Goal: Information Seeking & Learning: Find specific fact

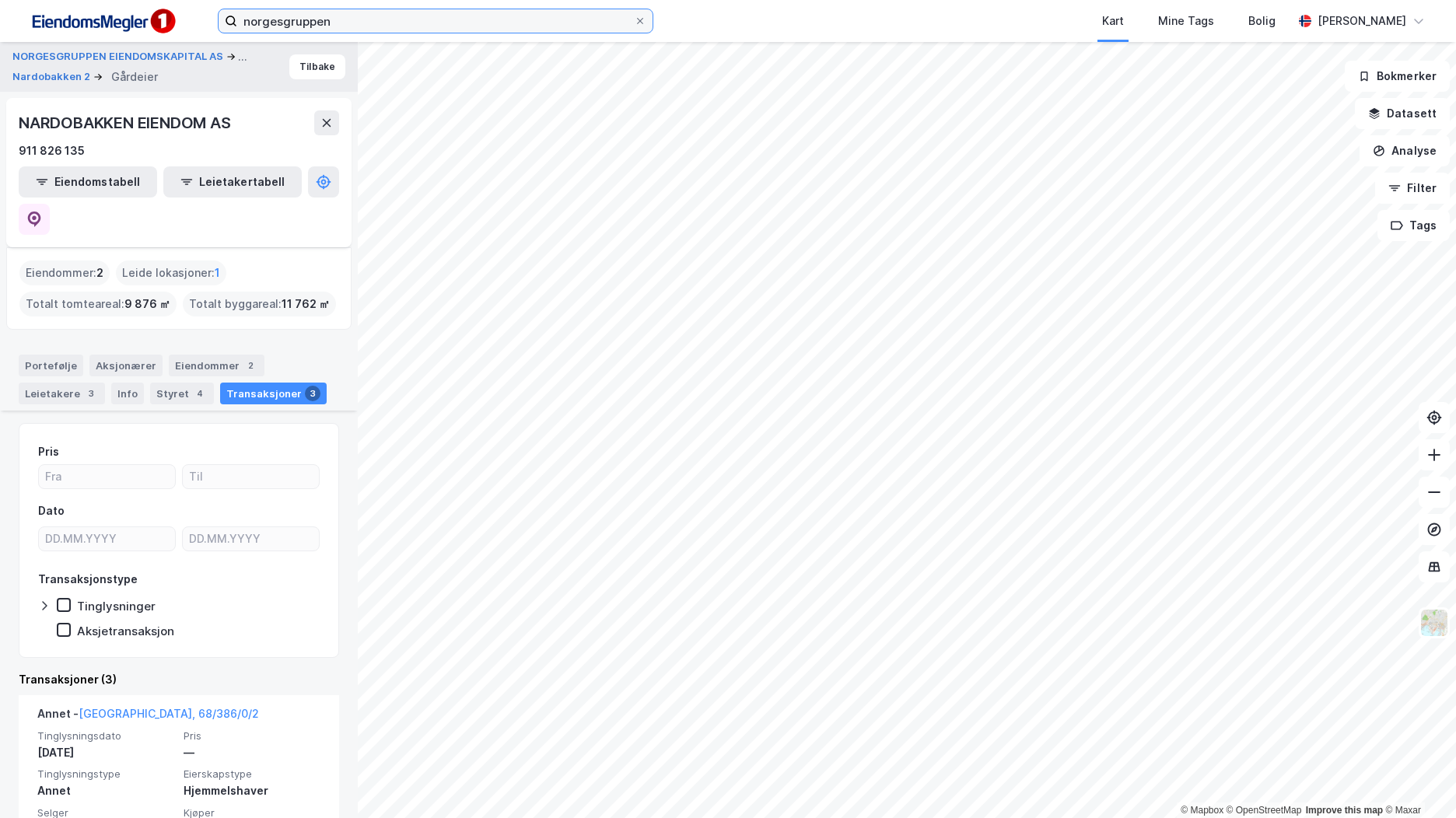
scroll to position [374, 0]
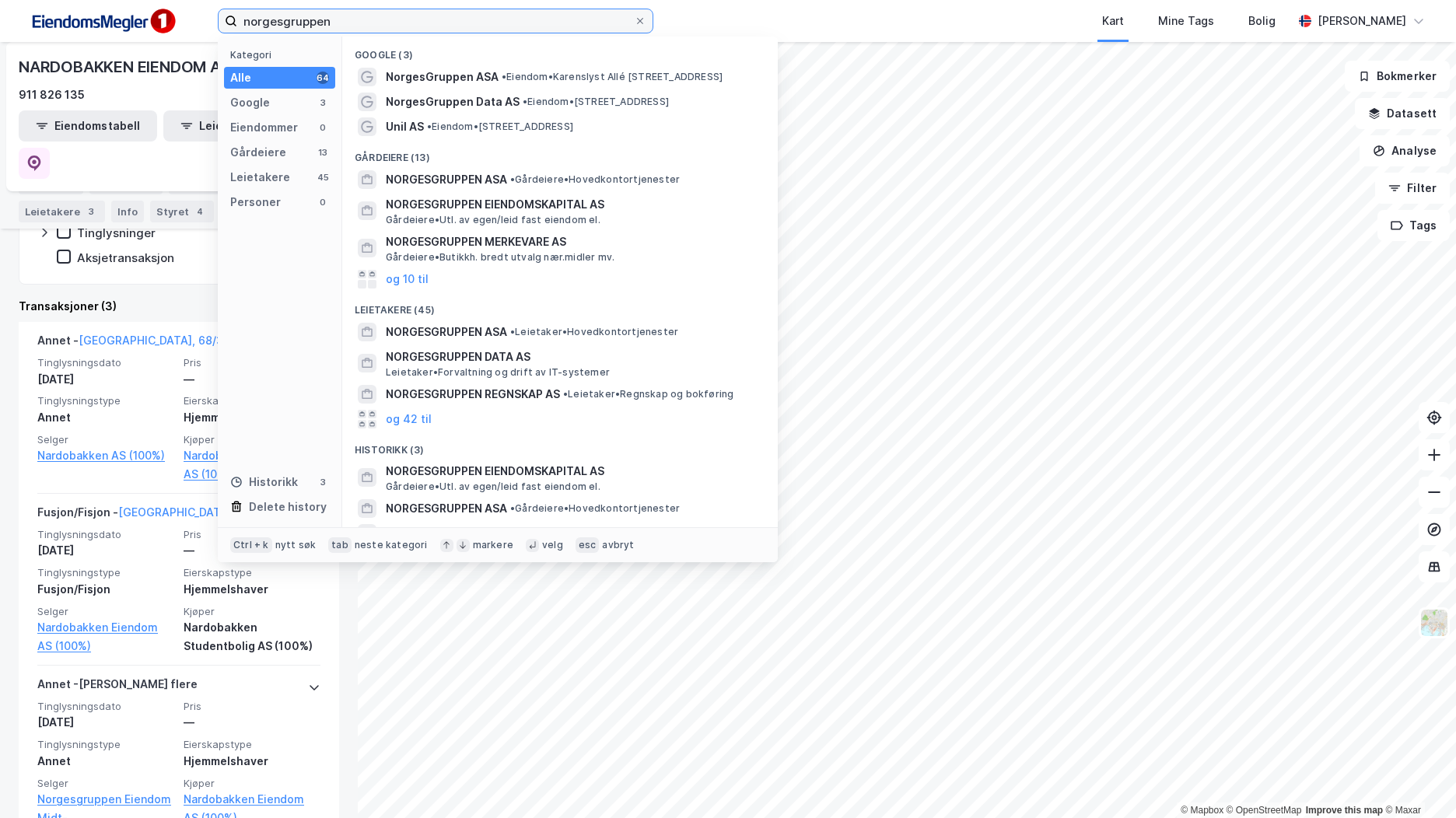
drag, startPoint x: 345, startPoint y: 20, endPoint x: 187, endPoint y: 26, distance: 158.1
click at [187, 26] on div "norgesgruppen Kategori Alle 64 Google 3 Eiendommer 0 Gårdeiere 13 Leietakere 45…" at bounding box center [728, 21] width 1456 height 42
click at [30, 239] on div "Pris Dato Transaksjonstype Tinglysninger Aksjetransaksjon" at bounding box center [178, 167] width 320 height 235
drag, startPoint x: 302, startPoint y: 16, endPoint x: 191, endPoint y: 15, distance: 111.0
click at [191, 15] on div "norgesgruppen Kategori Alle 64 Google 3 Eiendommer 0 Gårdeiere 13 Leietakere 45…" at bounding box center [728, 21] width 1456 height 42
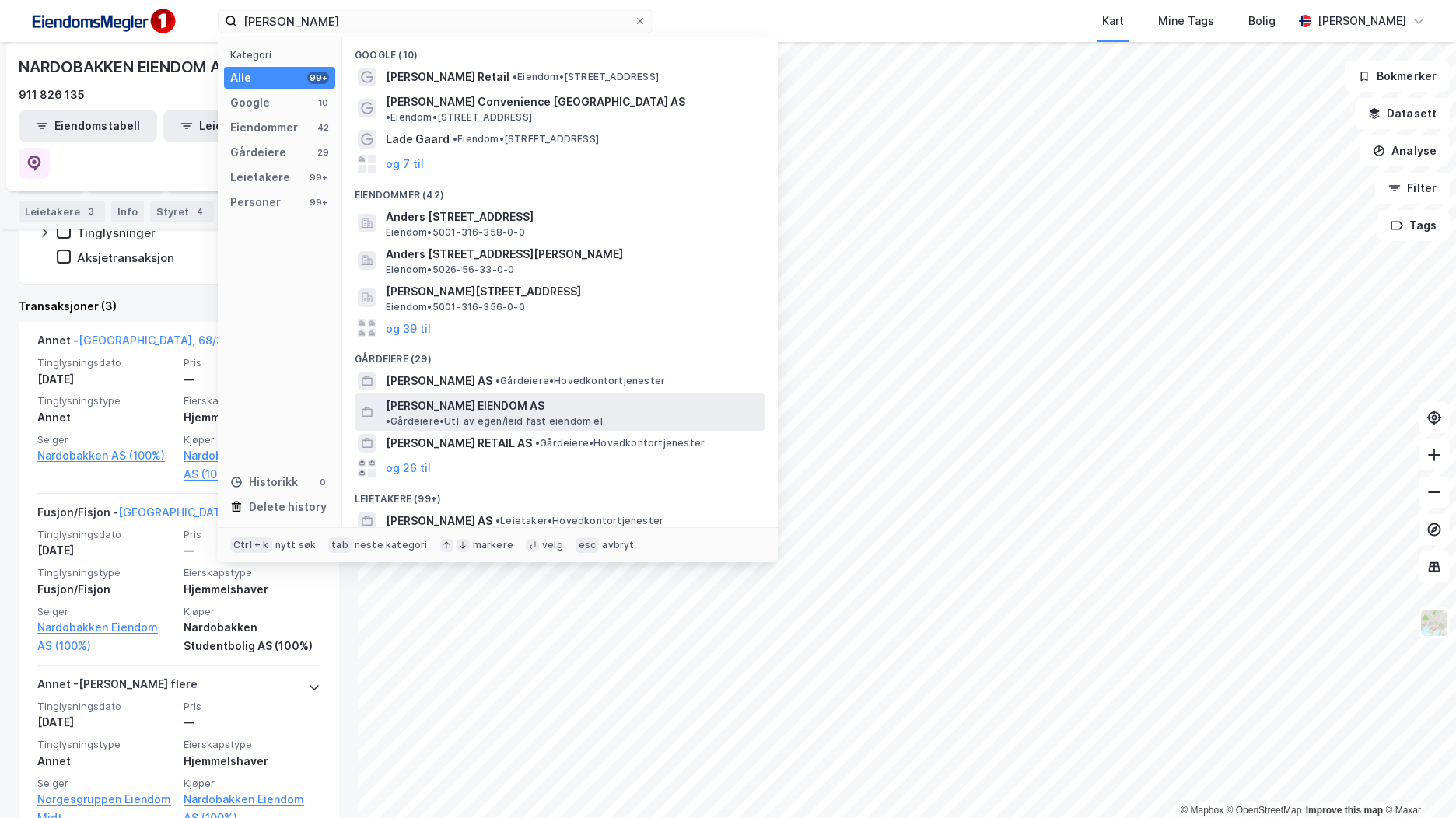
click at [510, 415] on span "• Gårdeiere • Utl. av egen/leid fast eiendom el." at bounding box center [495, 421] width 219 height 12
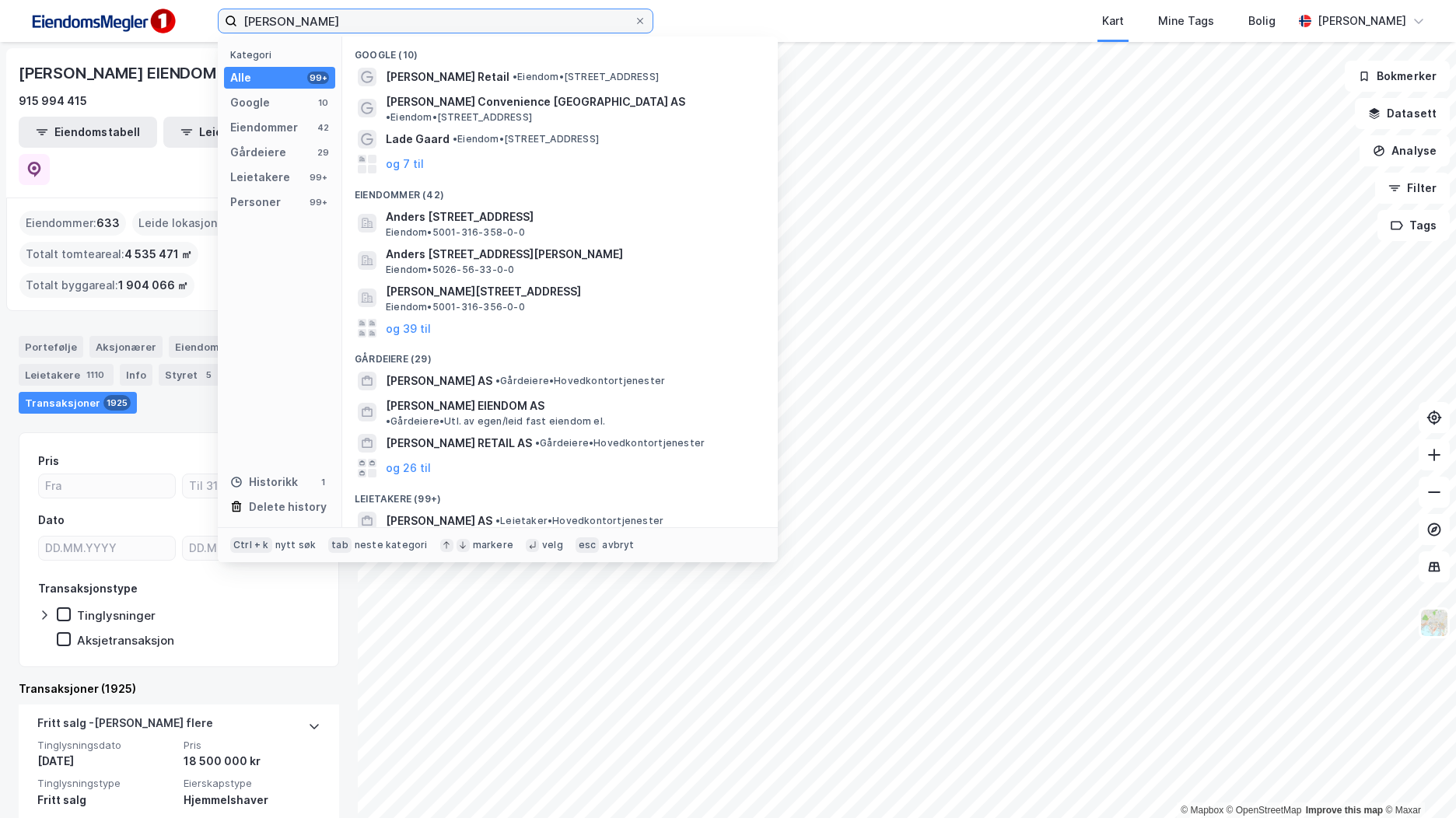
drag, startPoint x: 202, startPoint y: 17, endPoint x: 169, endPoint y: 16, distance: 33.0
click at [169, 16] on div "[PERSON_NAME] Kategori Alle 99+ Google 10 Eiendommer 42 Gårdeiere 29 Leietakere…" at bounding box center [728, 21] width 1456 height 42
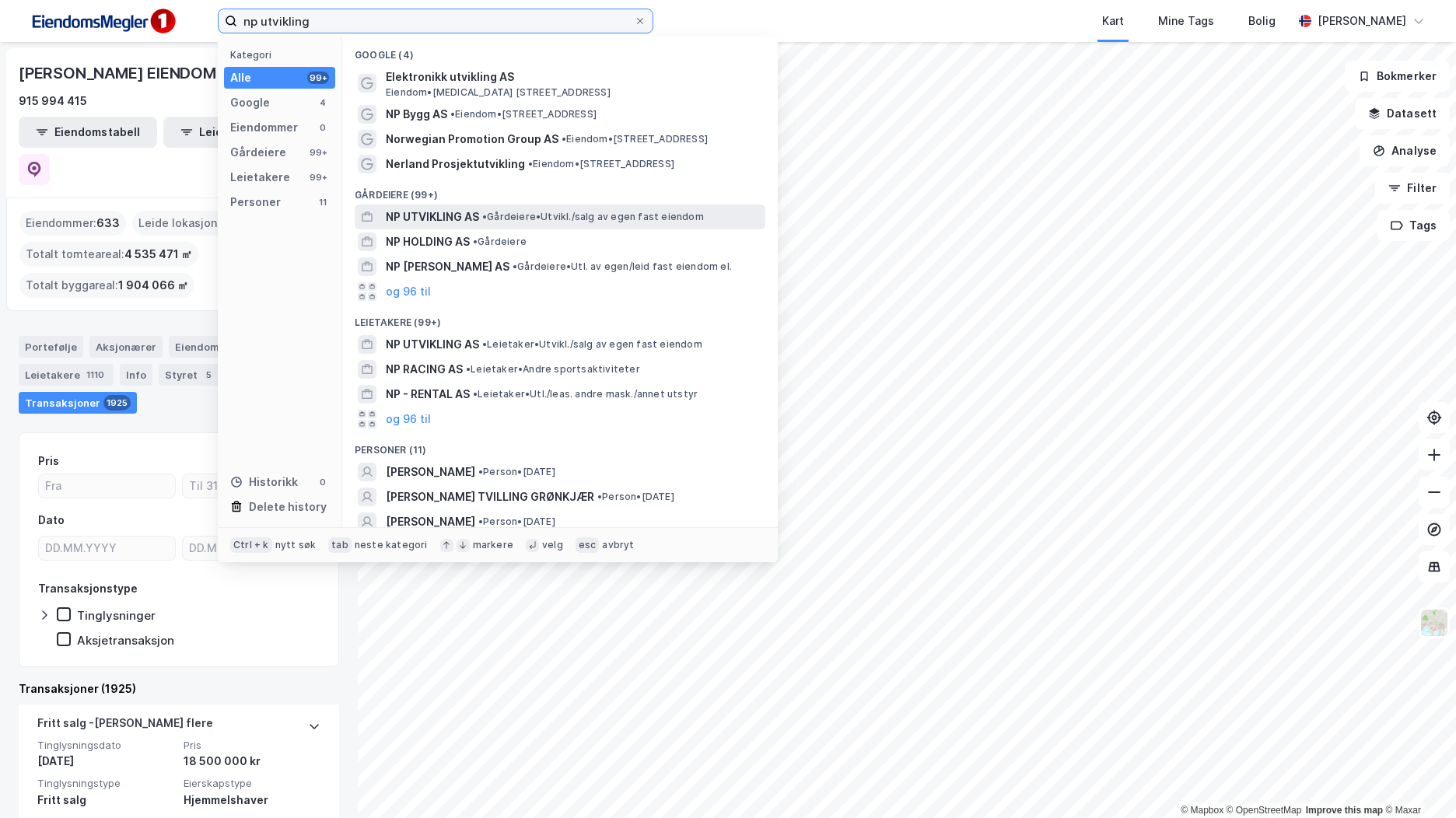
type input "np utvikling"
click at [442, 214] on span "NP UTVIKLING AS" at bounding box center [433, 216] width 94 height 19
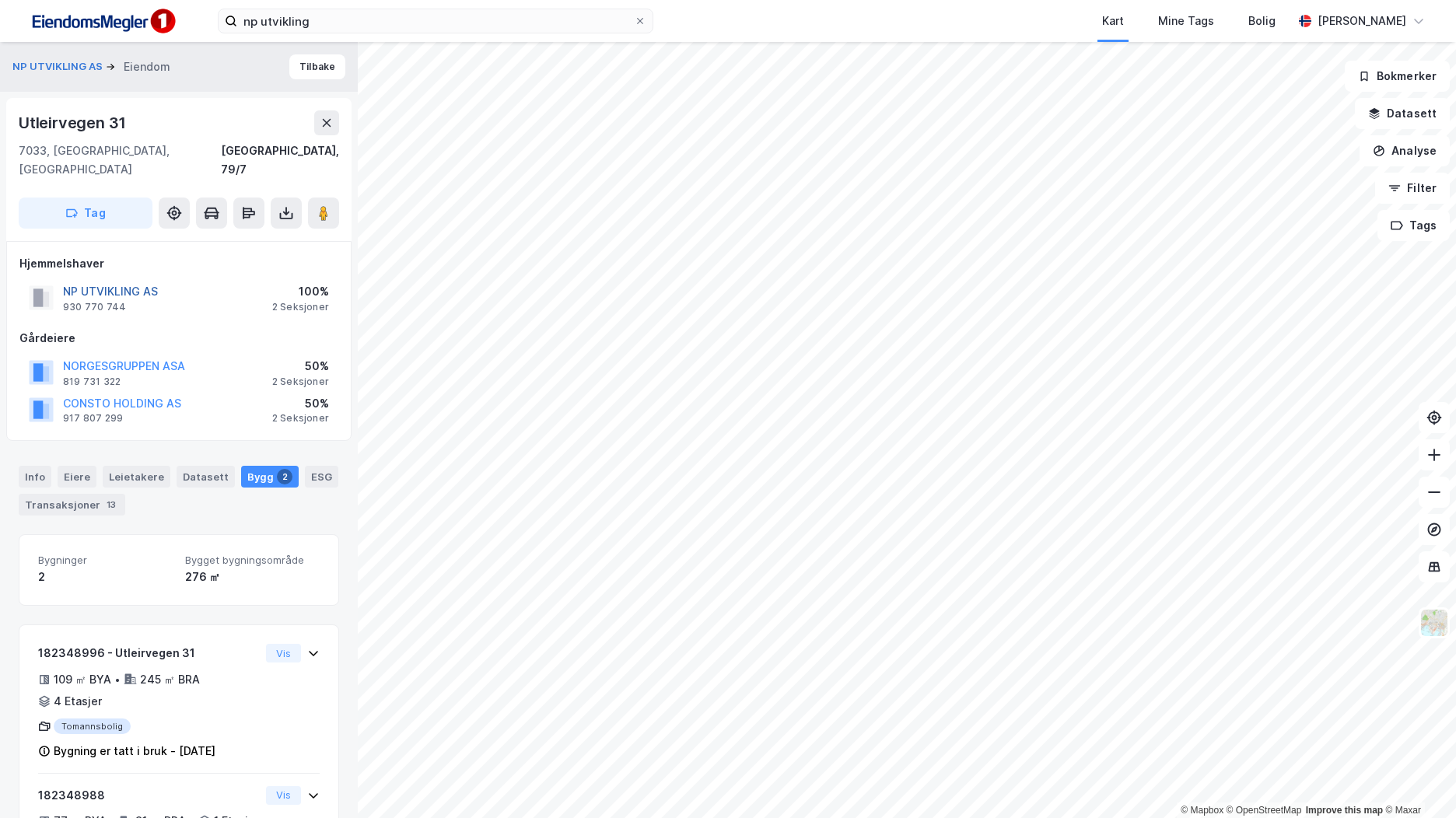
click at [0, 0] on button "NP UTVIKLING AS" at bounding box center [0, 0] width 0 height 0
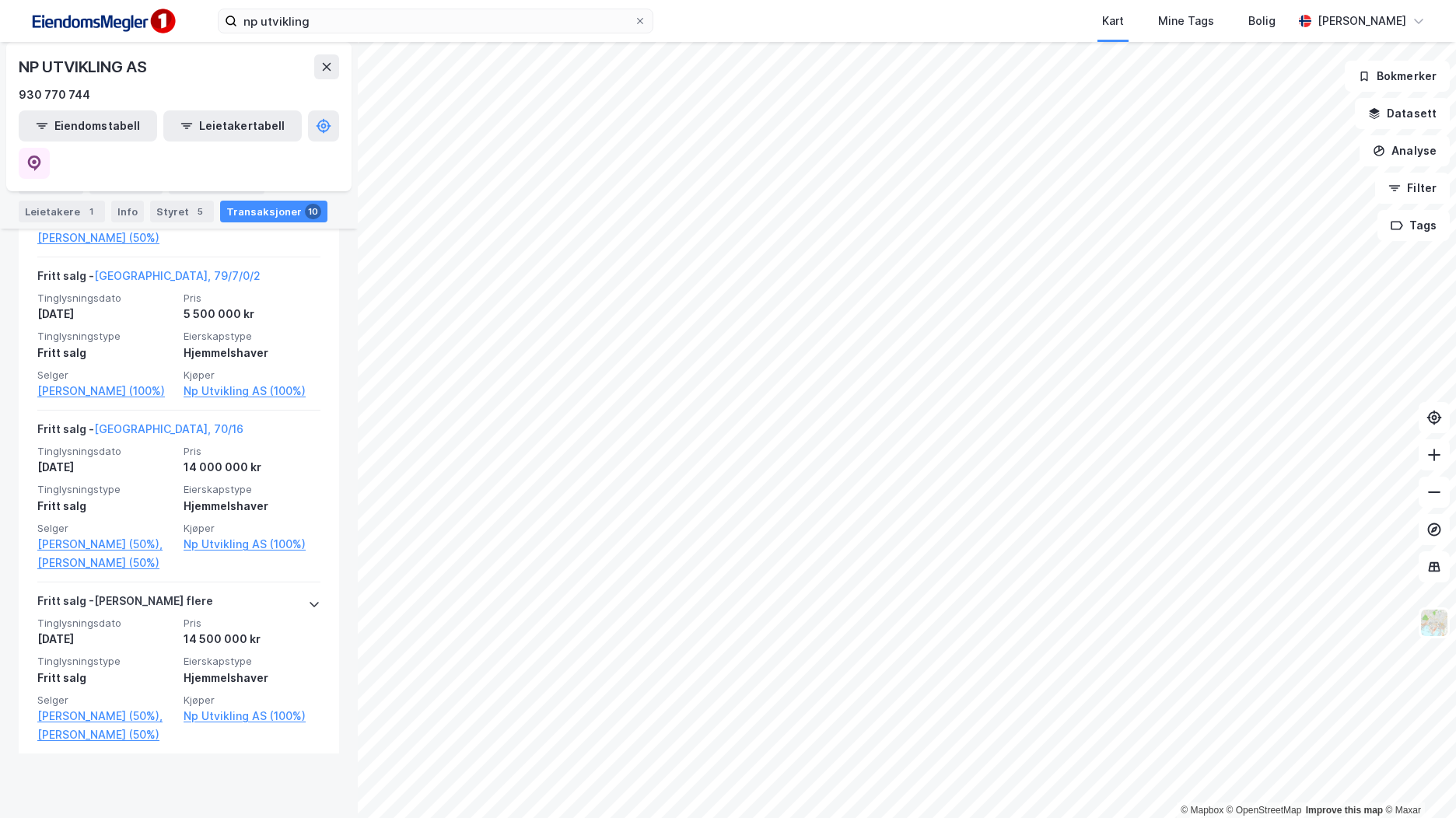
scroll to position [1638, 0]
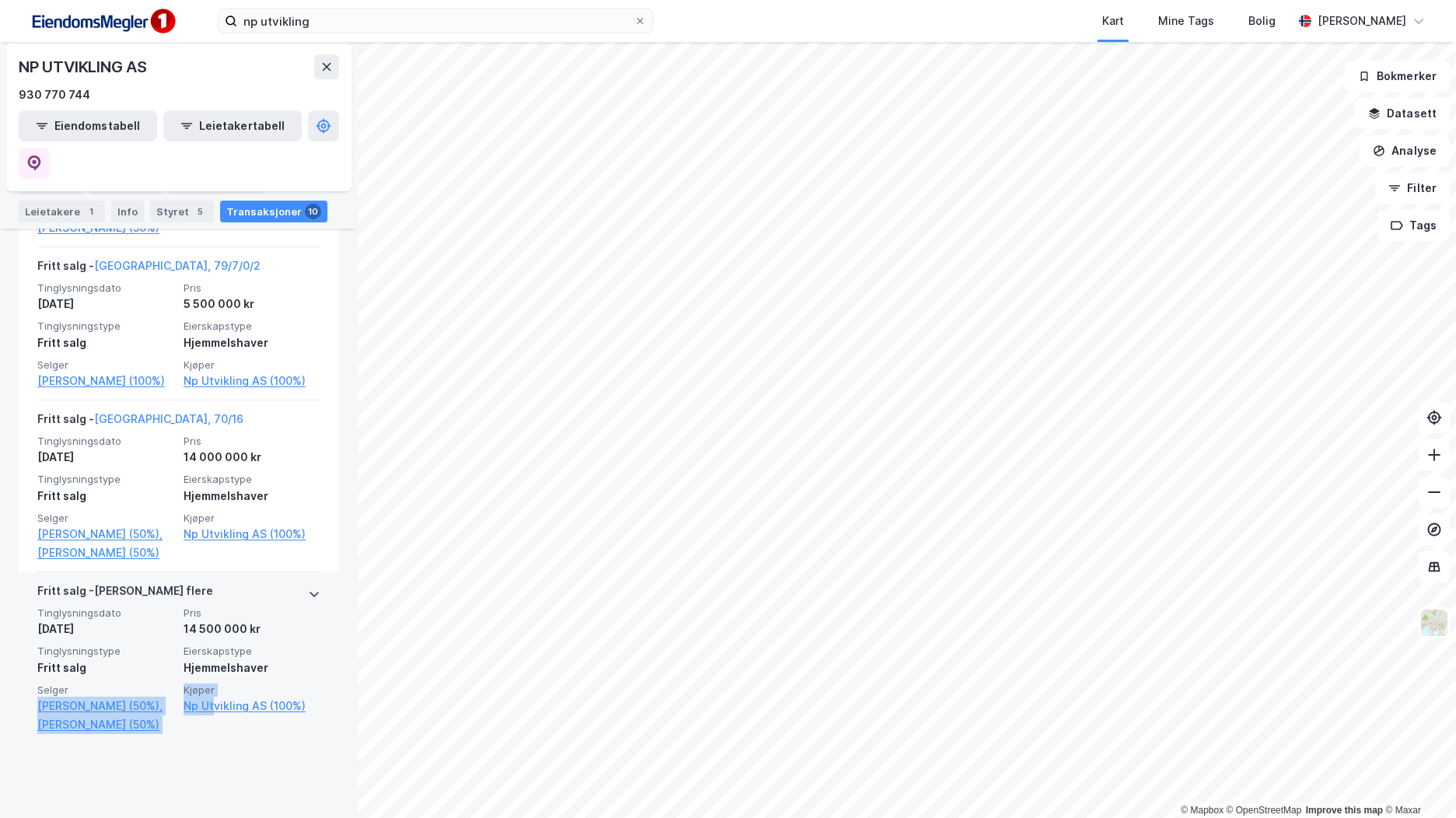
drag, startPoint x: 209, startPoint y: 781, endPoint x: 108, endPoint y: 729, distance: 113.6
click at [108, 729] on div "Tinglysningsdato [DATE] Pris 14 500 000 kr Tinglysningstype Fritt salg Eierskap…" at bounding box center [178, 671] width 283 height 128
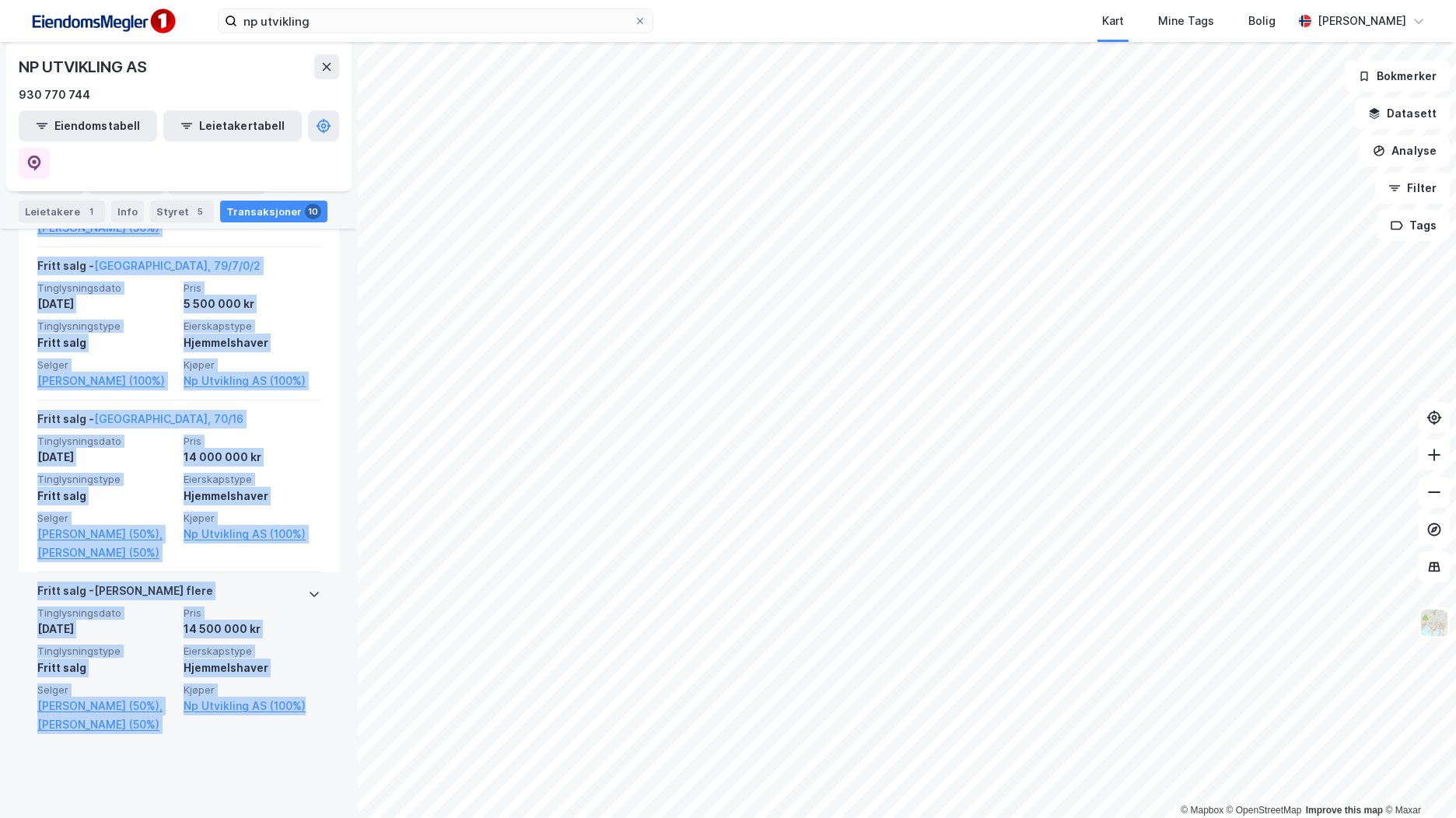
drag, startPoint x: 34, startPoint y: 464, endPoint x: 313, endPoint y: 778, distance: 420.0
copy div "Lorem ipsu - Dolorsita, 26/34 Consecteturadipi 51. eli. 6812 Sedd 64 648 520 ei…"
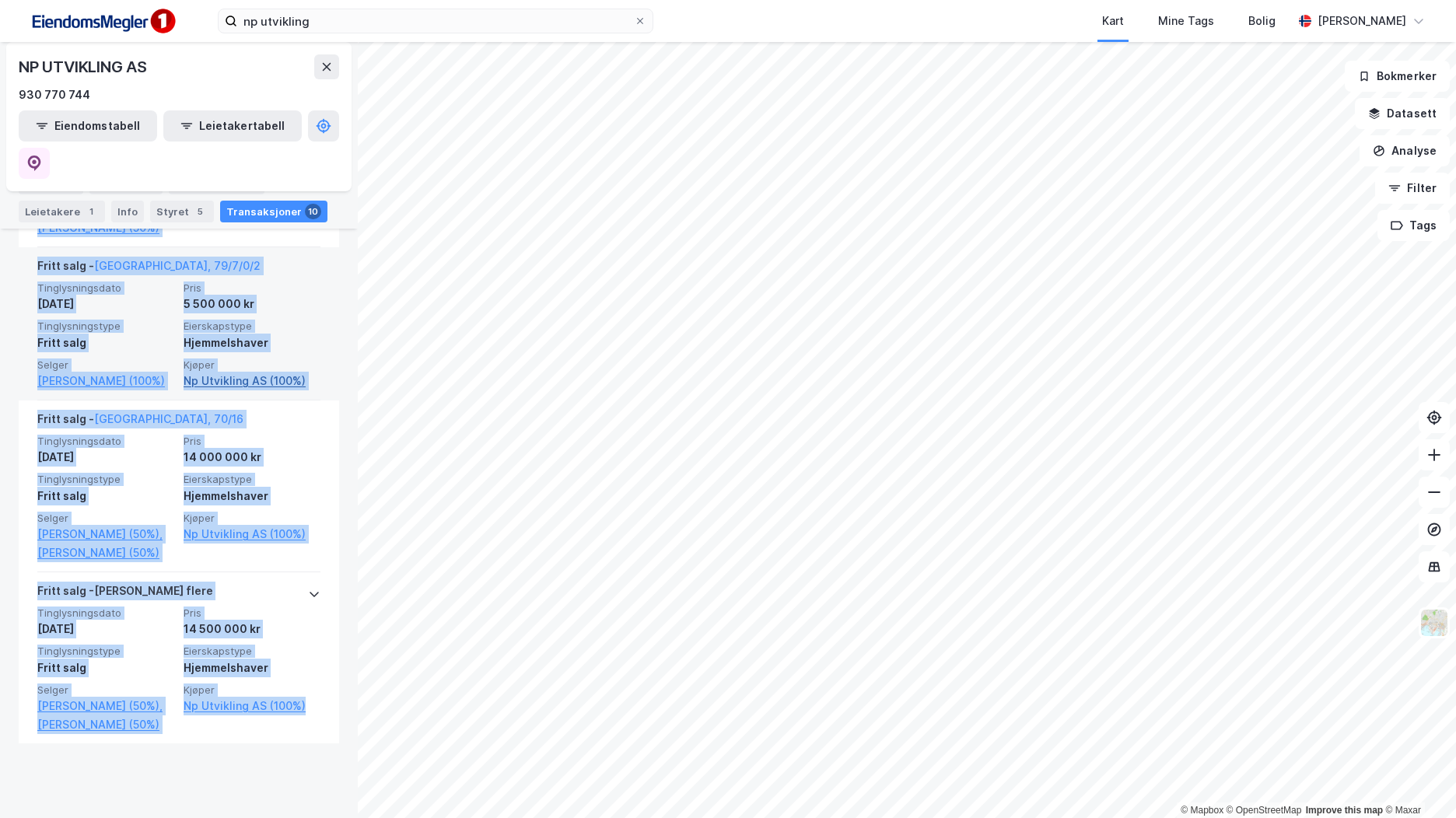
copy div "Lorem ipsu - Dolorsita, 26/34 Consecteturadipi 51. eli. 6812 Sedd 64 648 520 ei…"
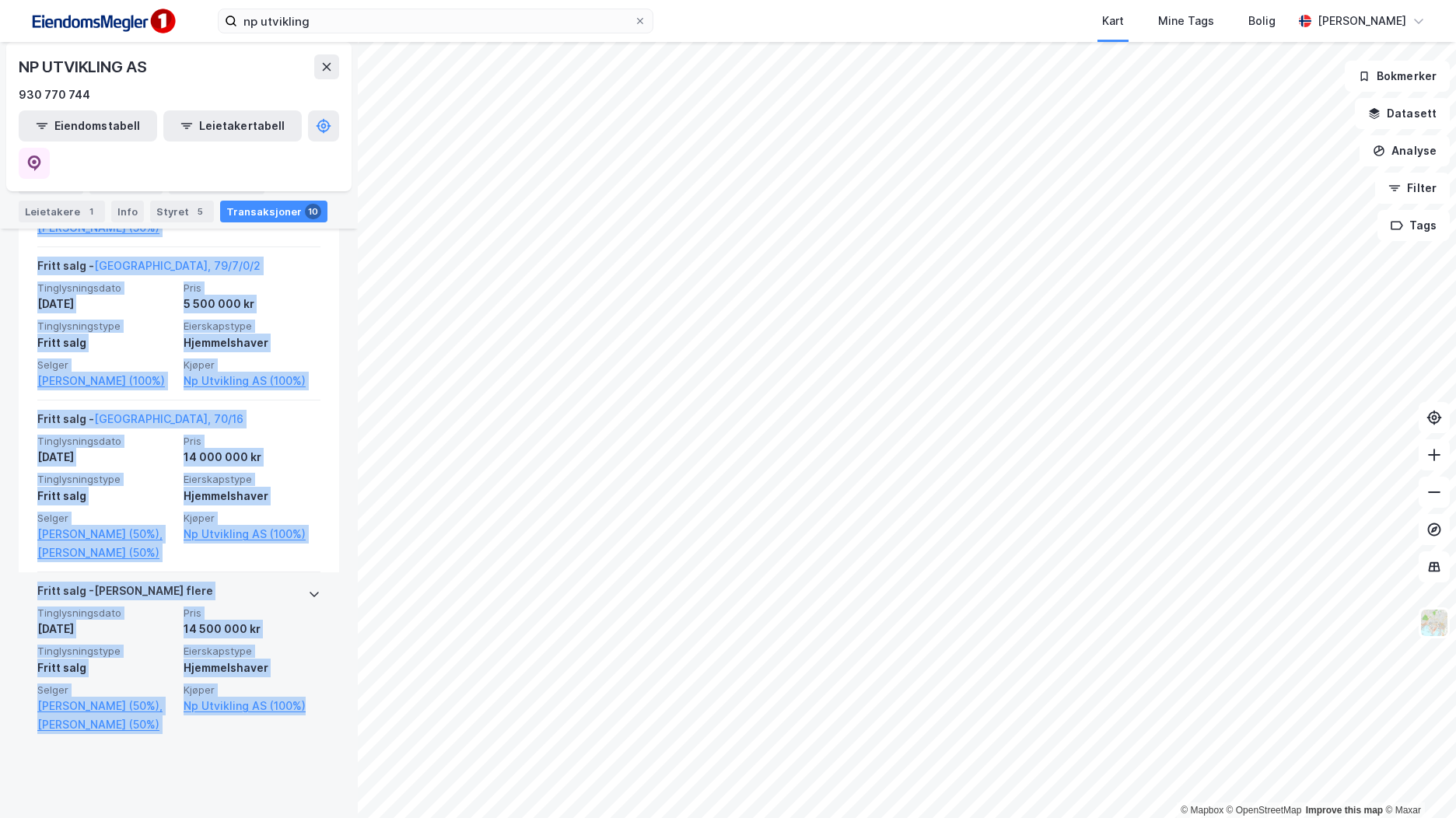
drag, startPoint x: 38, startPoint y: 391, endPoint x: 307, endPoint y: 775, distance: 468.8
copy div "Lorem ipsu - Dolorsita, 26/34 Consecteturadipi 51. eli. 6812 Sedd 64 648 520 ei…"
drag, startPoint x: 37, startPoint y: 393, endPoint x: 298, endPoint y: 776, distance: 463.5
copy div "Lorem ipsu - Dolorsita, 26/34 Consecteturadipi 51. eli. 6812 Sedd 64 648 520 ei…"
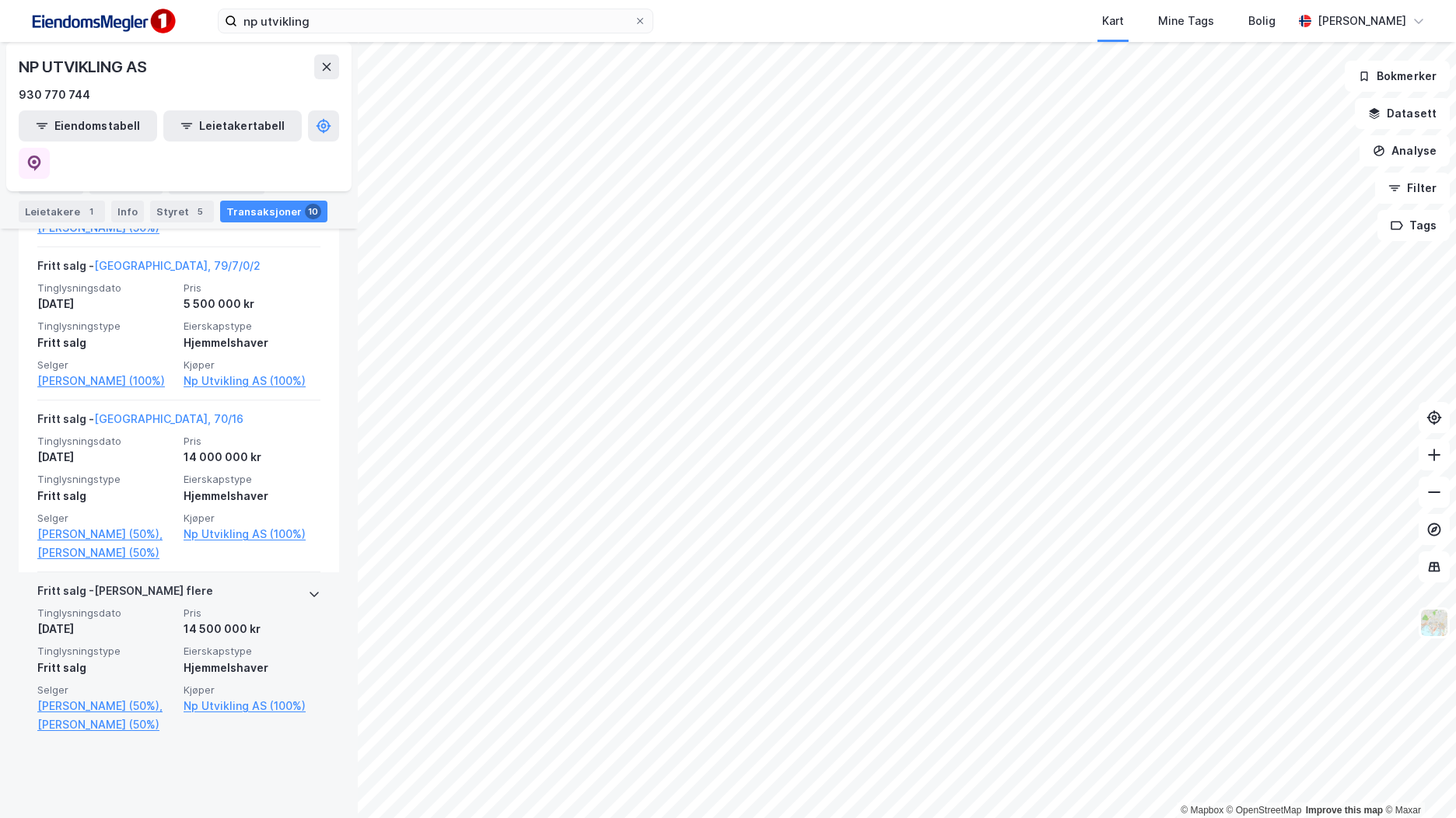
click at [274, 620] on span "Pris" at bounding box center [251, 613] width 137 height 13
